Goal: Transaction & Acquisition: Purchase product/service

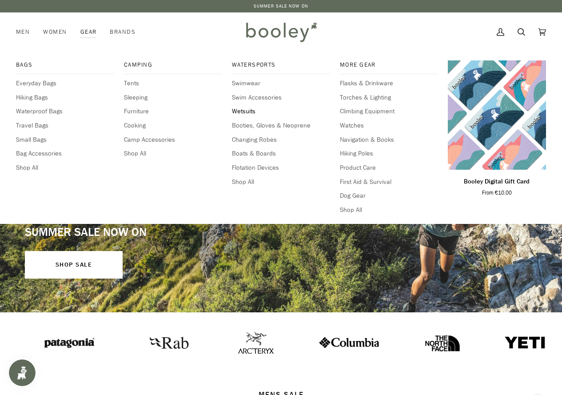
click at [248, 109] on span "Wetsuits" at bounding box center [281, 112] width 98 height 10
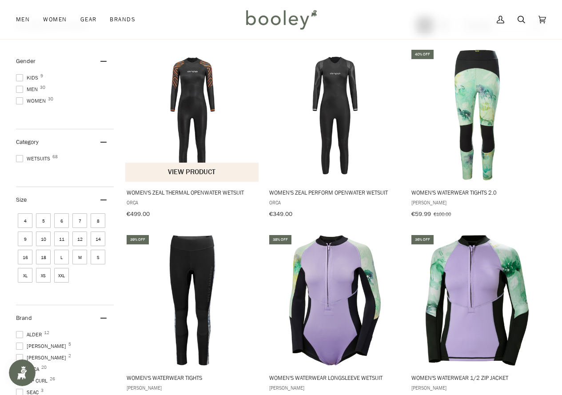
scroll to position [133, 0]
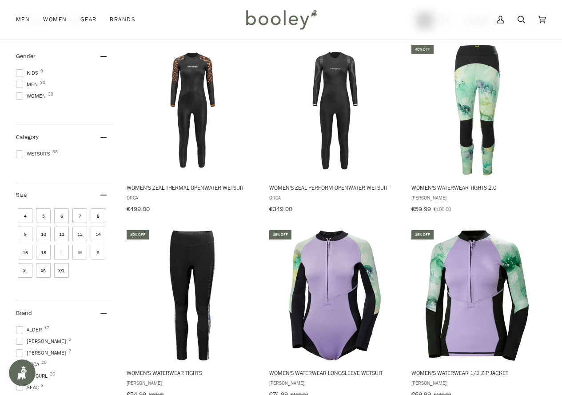
click at [20, 83] on span at bounding box center [19, 84] width 7 height 7
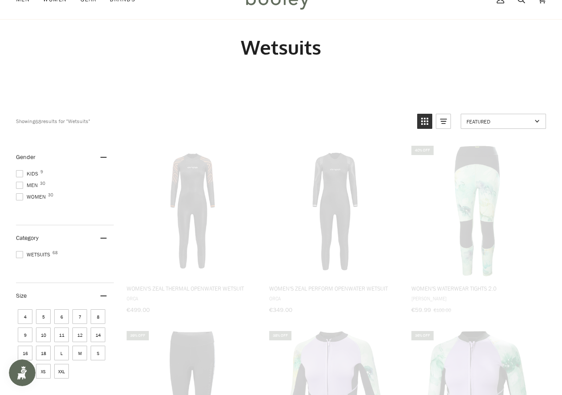
scroll to position [0, 0]
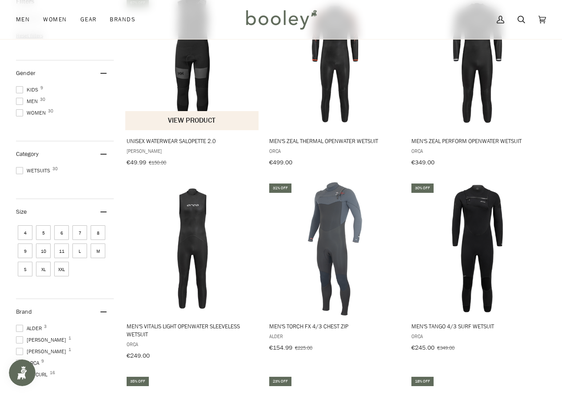
scroll to position [178, 0]
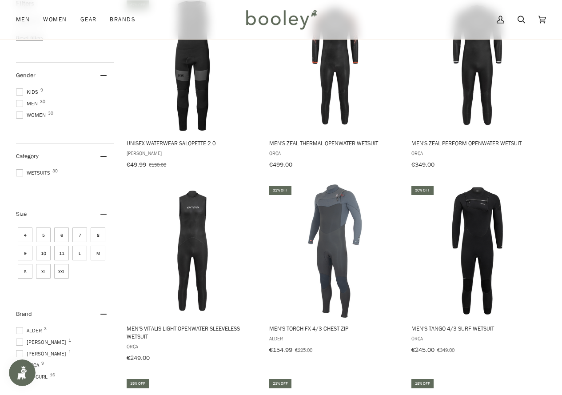
click at [27, 270] on span "S" at bounding box center [25, 271] width 15 height 15
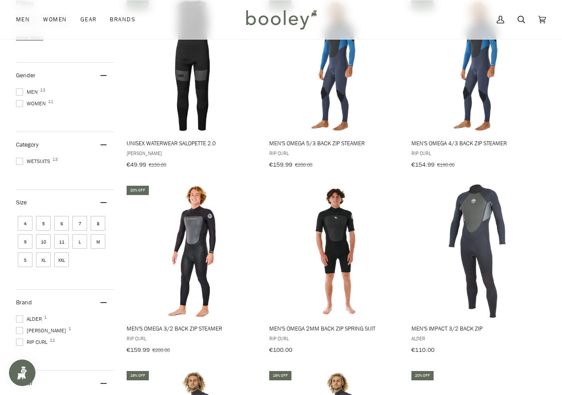
click at [92, 239] on span "M" at bounding box center [98, 241] width 15 height 15
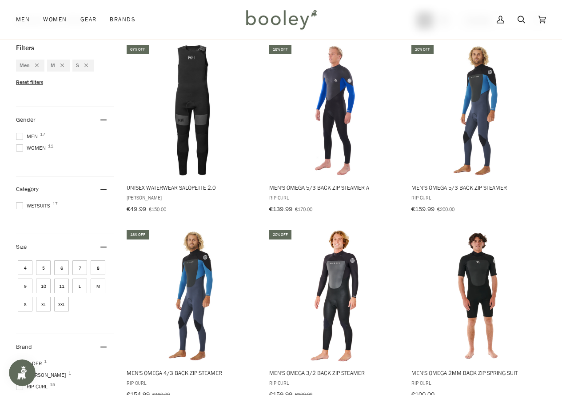
click at [25, 302] on span "S" at bounding box center [25, 304] width 15 height 15
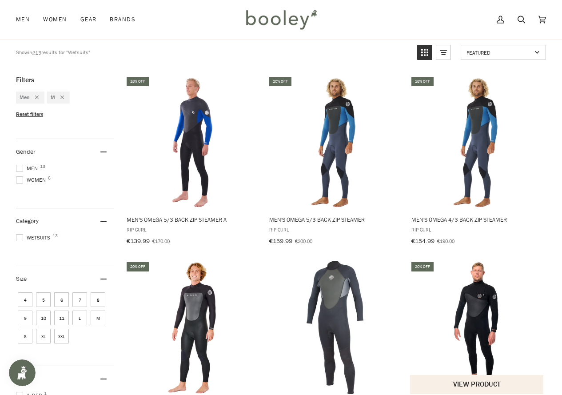
scroll to position [89, 0]
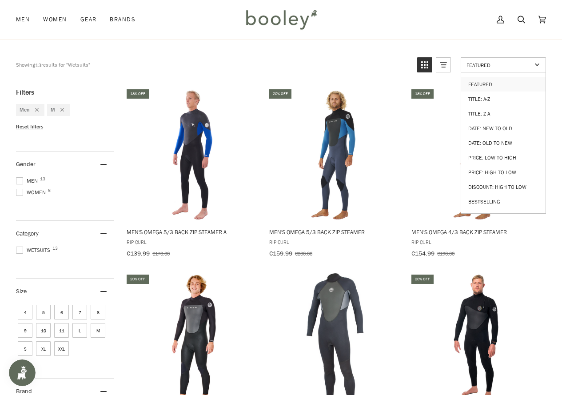
click at [478, 62] on span "Featured" at bounding box center [498, 65] width 65 height 8
click at [475, 67] on span "Featured" at bounding box center [498, 65] width 65 height 8
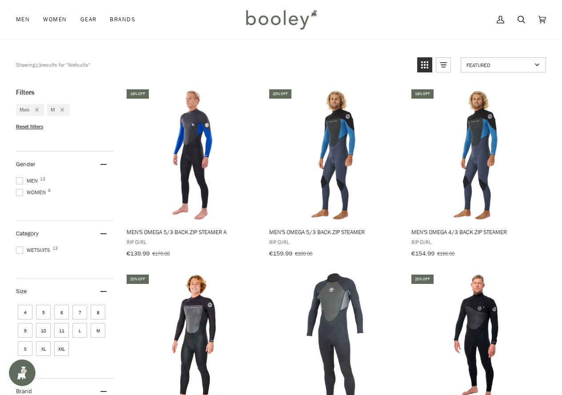
click at [475, 67] on span "Featured" at bounding box center [498, 65] width 65 height 8
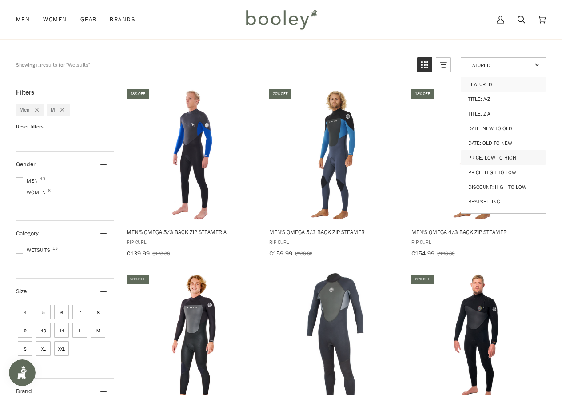
click at [482, 151] on link "Price: Low to High" at bounding box center [503, 157] width 84 height 15
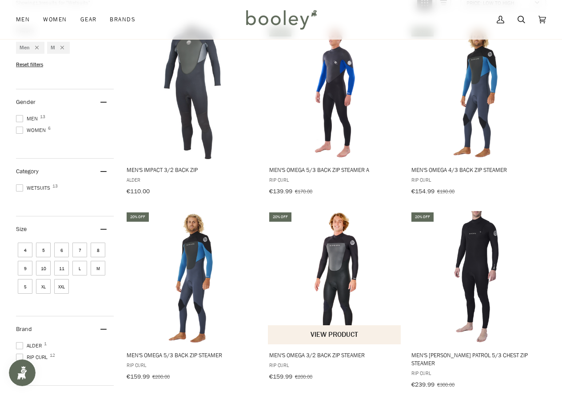
scroll to position [222, 0]
